Goal: Find specific page/section: Find specific page/section

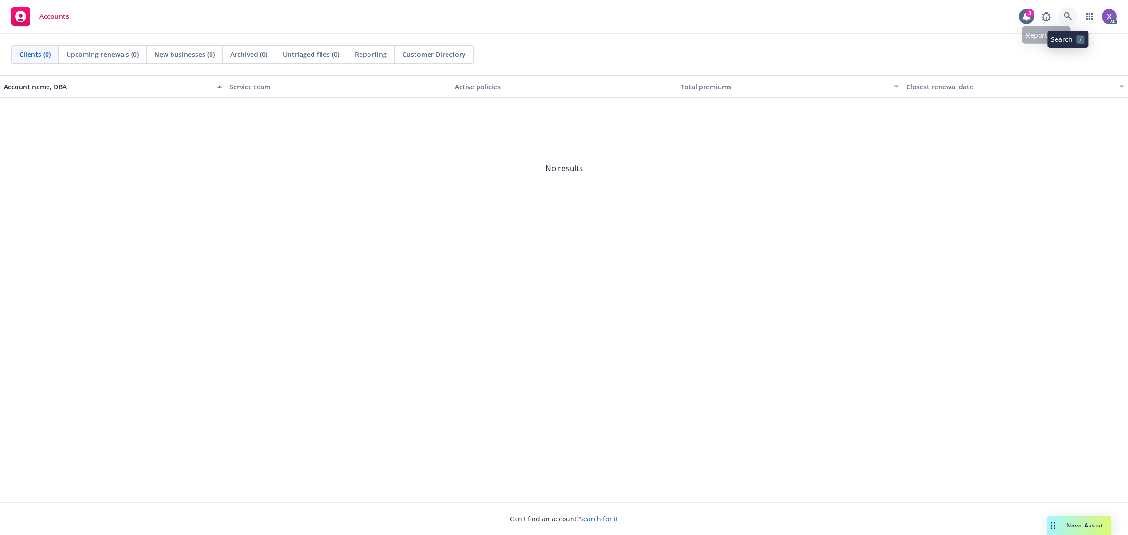
click at [1072, 18] on link at bounding box center [1068, 16] width 19 height 19
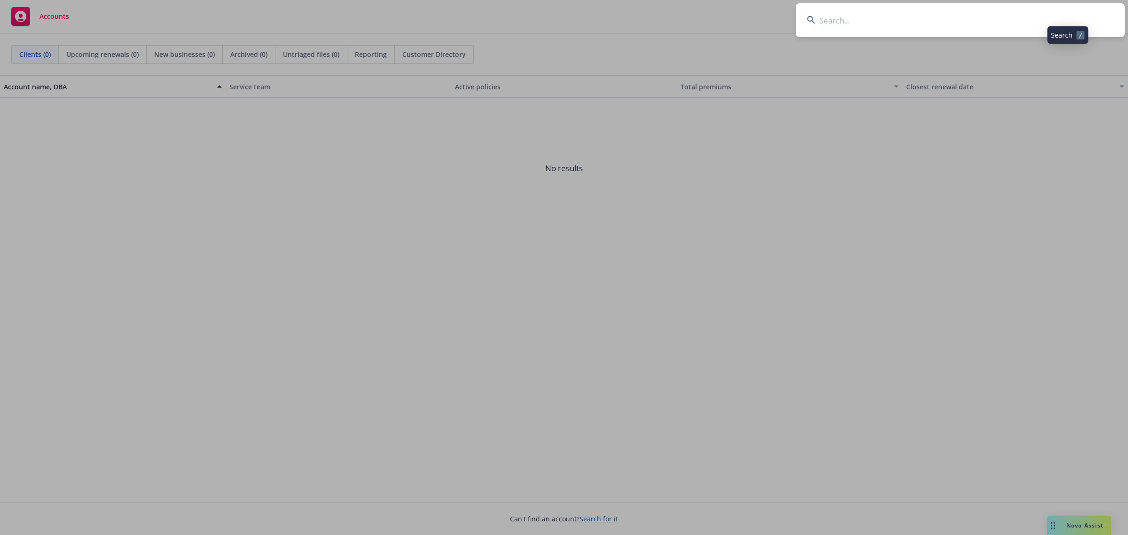
click at [952, 4] on input at bounding box center [960, 20] width 329 height 34
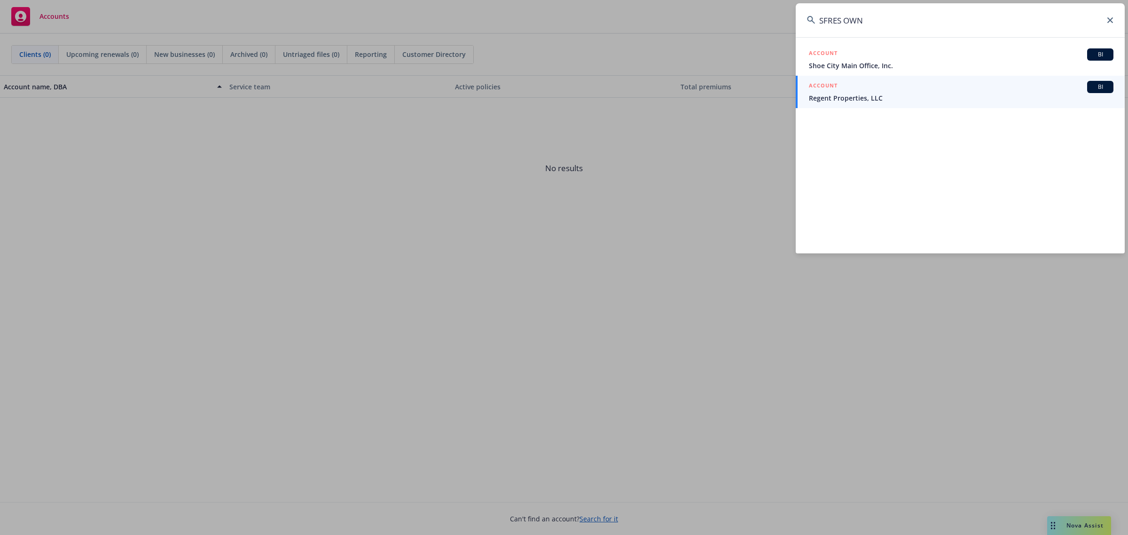
drag, startPoint x: 838, startPoint y: 20, endPoint x: 765, endPoint y: 14, distance: 73.1
click at [765, 14] on div "SFRES OWN ACCOUNT BI Shoe City Main Office, Inc. ACCOUNT BI Regent Properties, …" at bounding box center [564, 267] width 1128 height 535
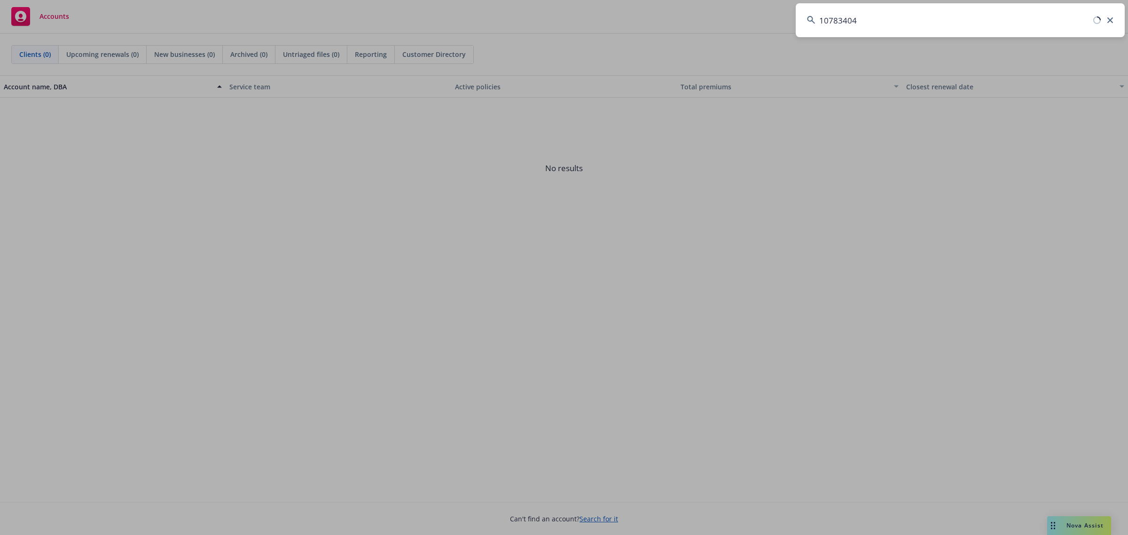
type input "107834044"
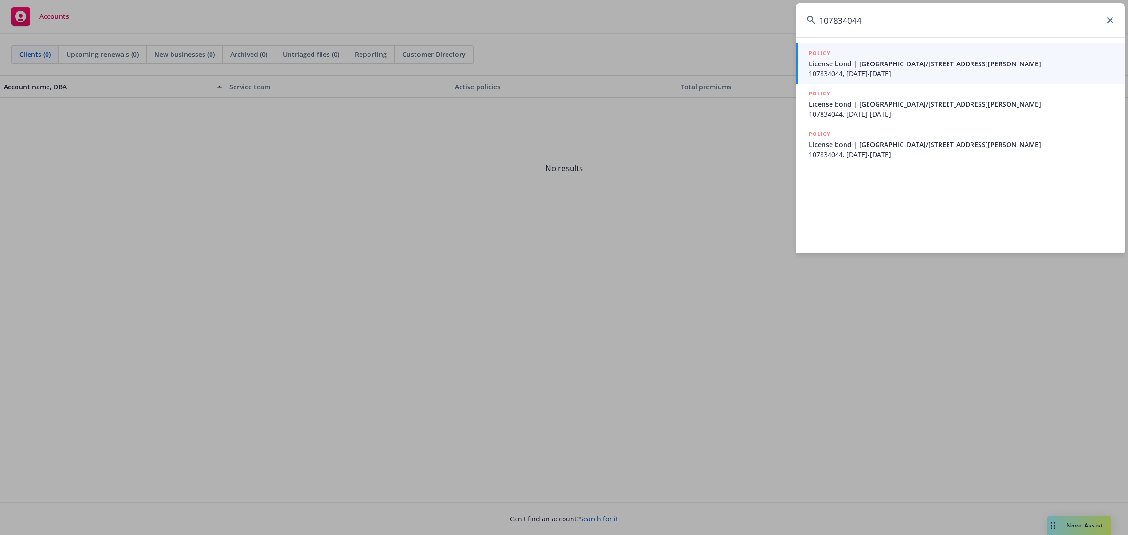
click at [844, 74] on span "107834044, [DATE]-[DATE]" at bounding box center [961, 74] width 305 height 10
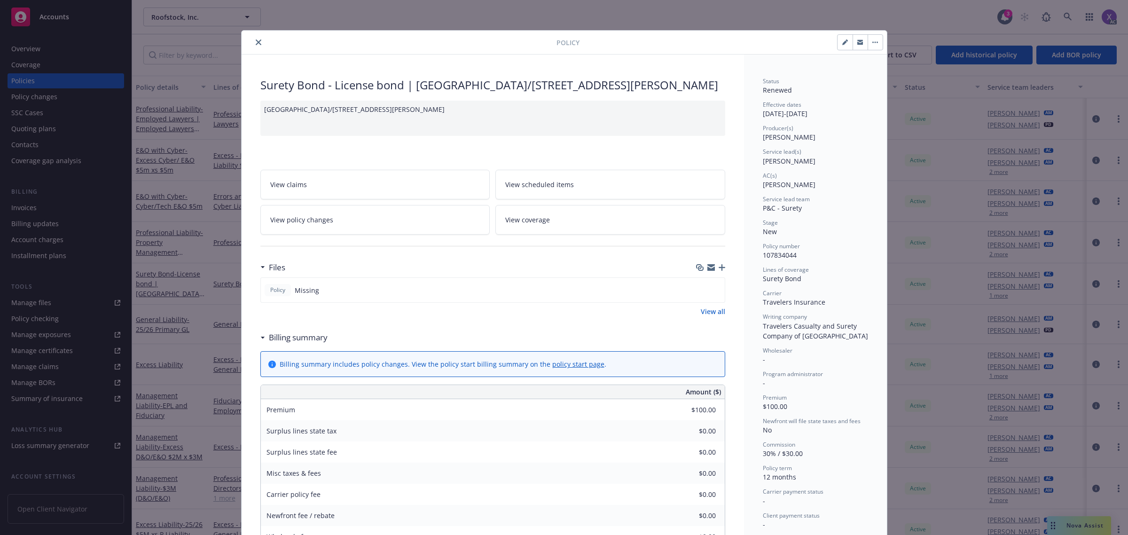
click at [256, 42] on icon "close" at bounding box center [259, 42] width 6 height 6
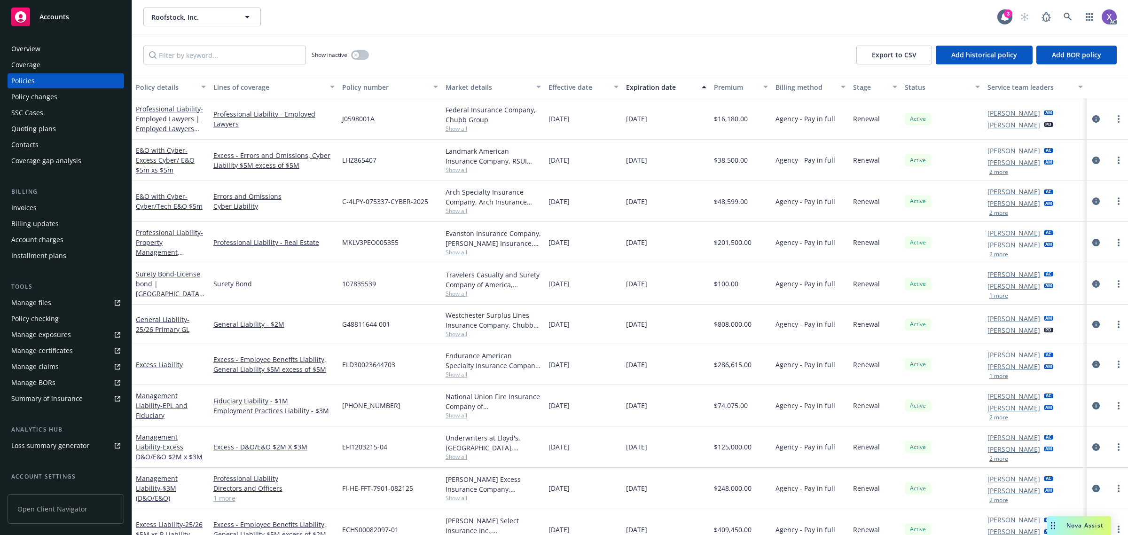
click at [19, 212] on div "Invoices" at bounding box center [23, 207] width 25 height 15
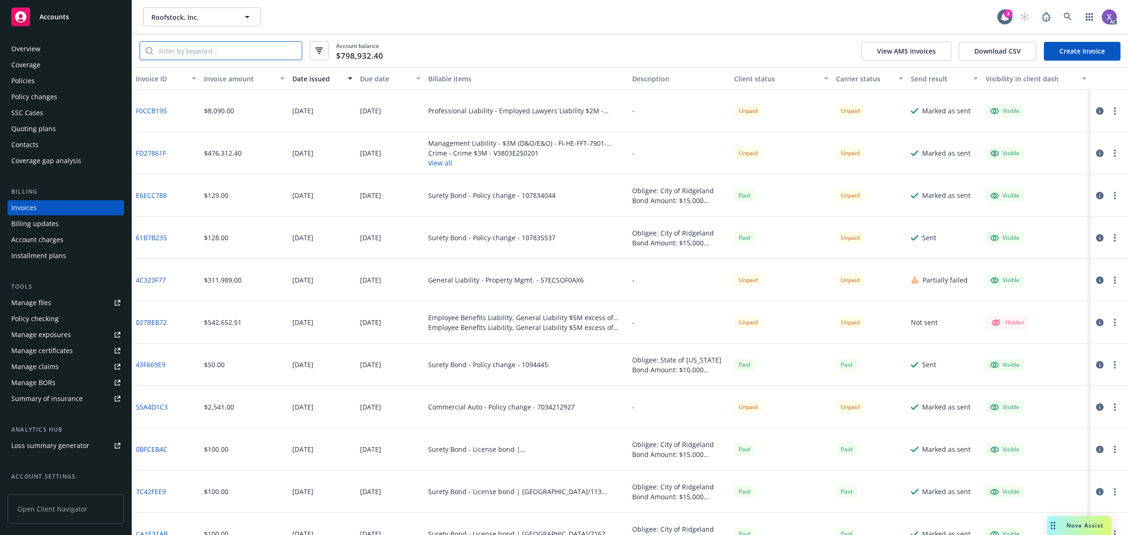
click at [220, 48] on input "search" at bounding box center [227, 51] width 149 height 18
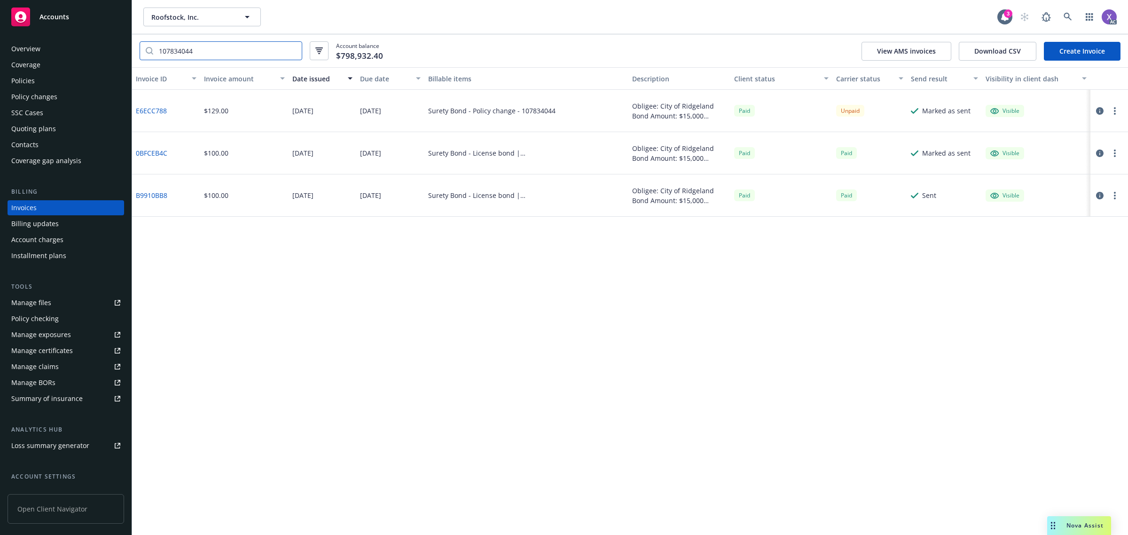
type input "107834044"
click at [188, 325] on div "Invoice ID Invoice amount Date issued Due date Billable items Description Clien…" at bounding box center [630, 301] width 996 height 468
click at [153, 153] on link "0BFCEB4C" at bounding box center [151, 153] width 31 height 10
click at [149, 113] on link "E6ECC788" at bounding box center [151, 111] width 31 height 10
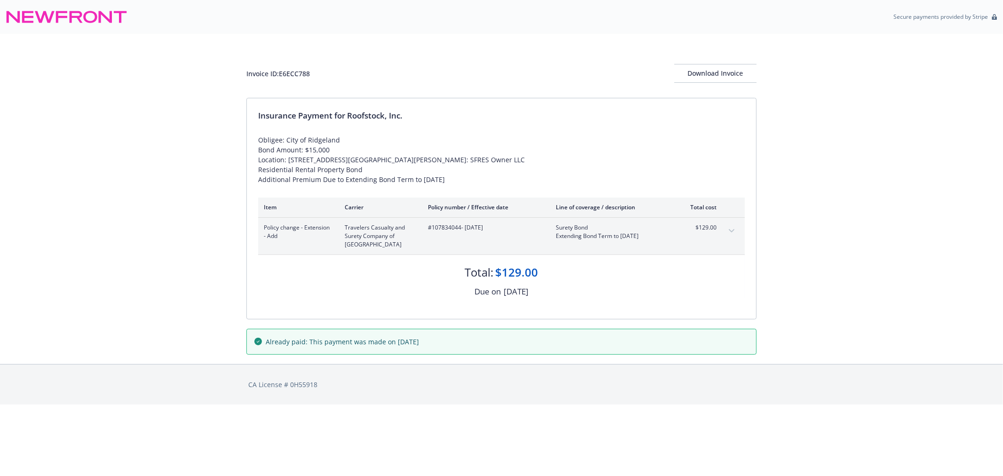
drag, startPoint x: 110, startPoint y: 95, endPoint x: 114, endPoint y: 90, distance: 5.7
click at [110, 95] on div "Invoice ID: E6ECC788 Download Invoice Insurance Payment for Roofstock, Inc. Obl…" at bounding box center [501, 199] width 1003 height 330
